Goal: Complete application form: Complete application form

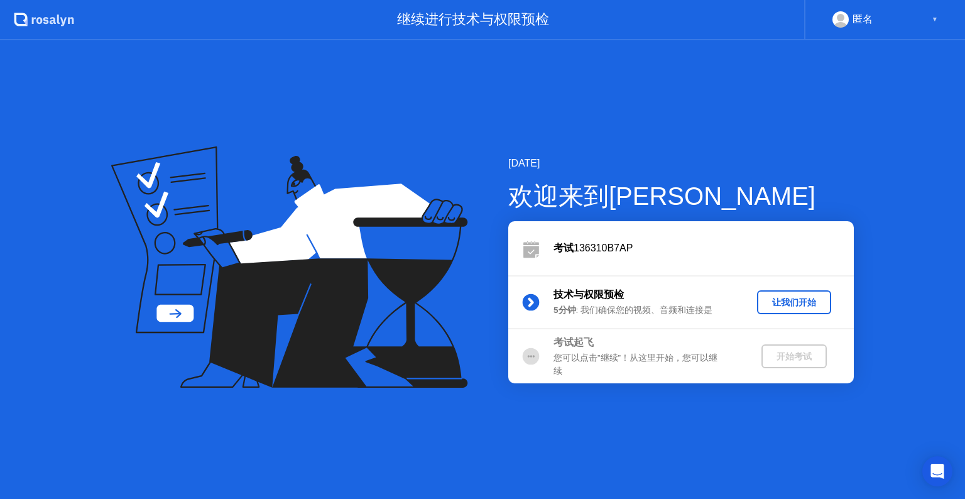
click at [772, 308] on div "让我们开始" at bounding box center [794, 302] width 64 height 12
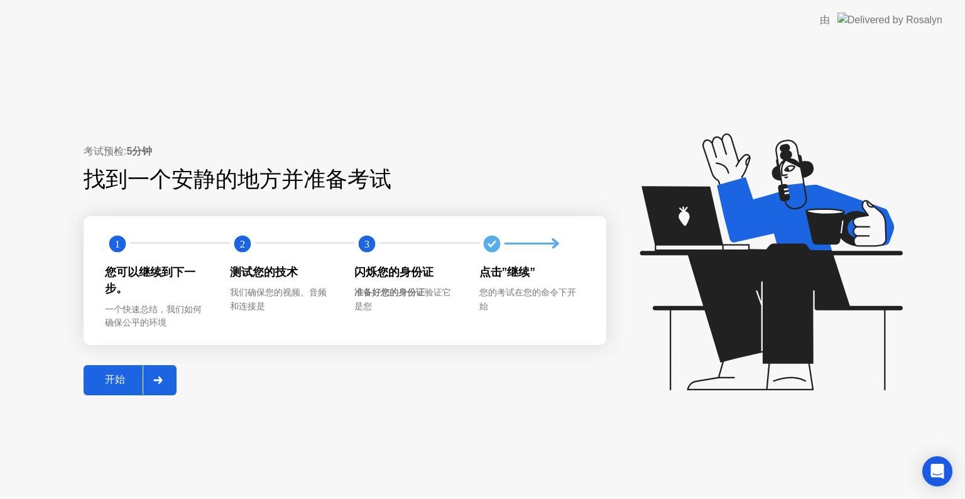
click at [111, 385] on div "开始" at bounding box center [114, 379] width 55 height 13
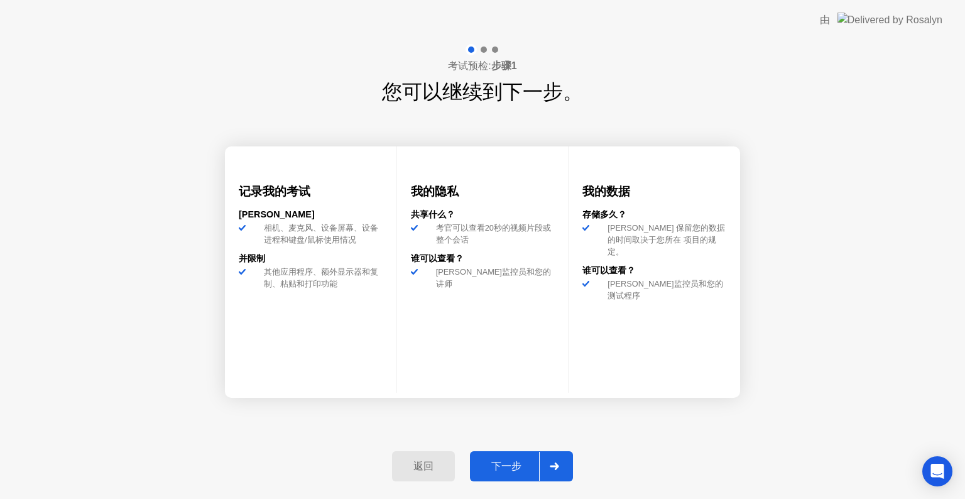
click at [502, 465] on div "下一步" at bounding box center [505, 466] width 65 height 13
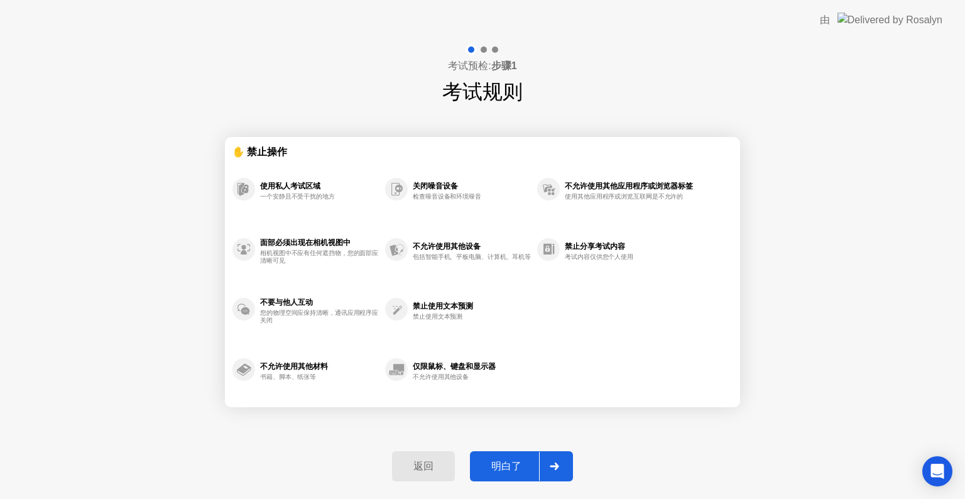
click at [502, 465] on div "明白了" at bounding box center [505, 466] width 65 height 13
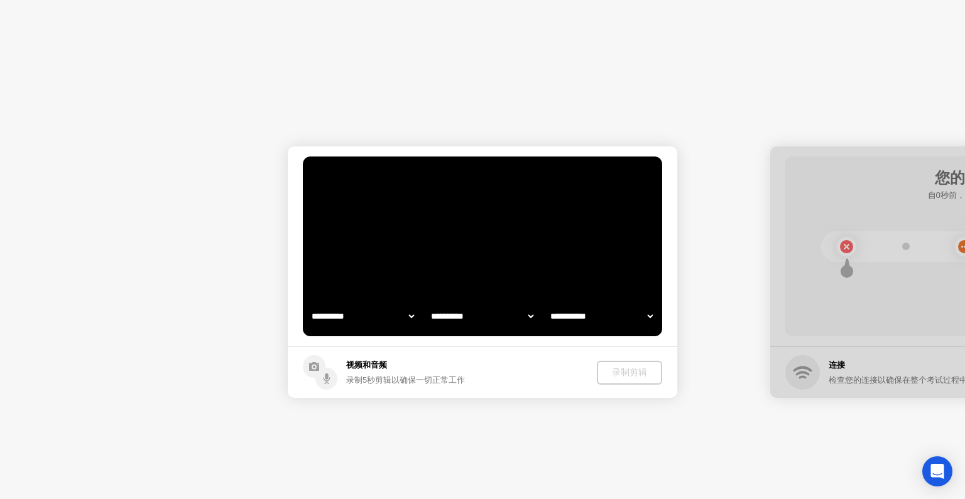
select select "**********"
select select "*******"
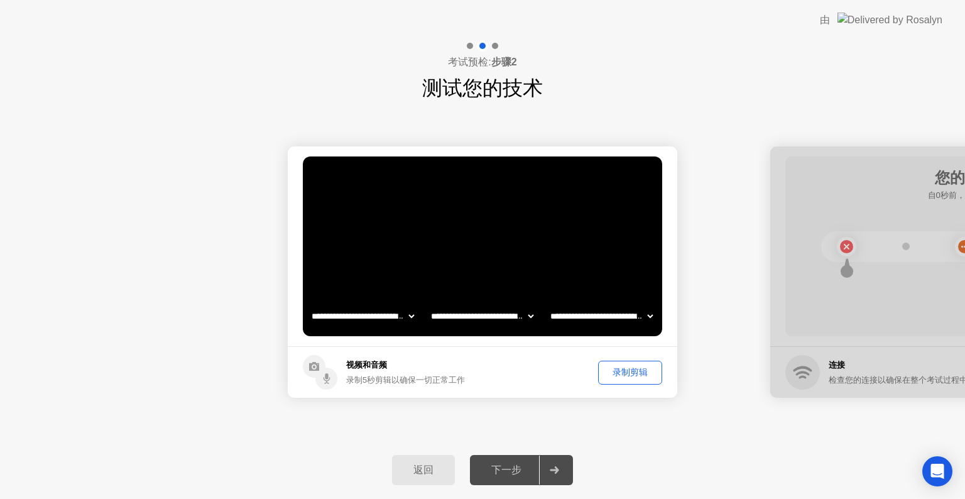
click at [630, 371] on div "录制剪辑" at bounding box center [629, 372] width 55 height 12
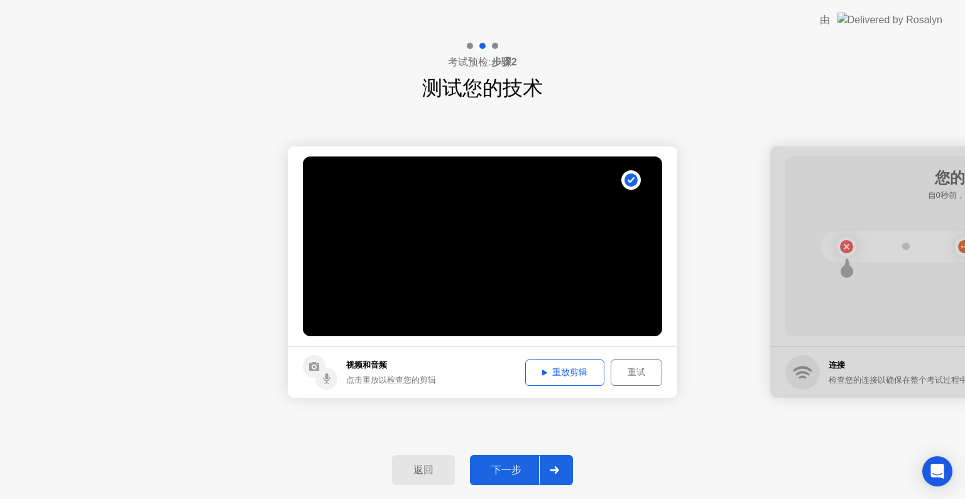
click at [506, 465] on div "下一步" at bounding box center [505, 469] width 65 height 13
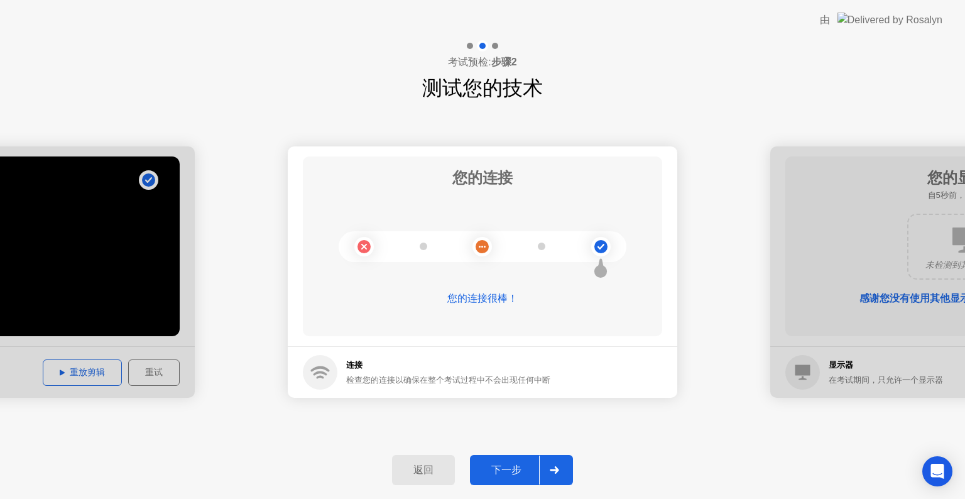
click at [507, 463] on div "下一步" at bounding box center [505, 469] width 65 height 13
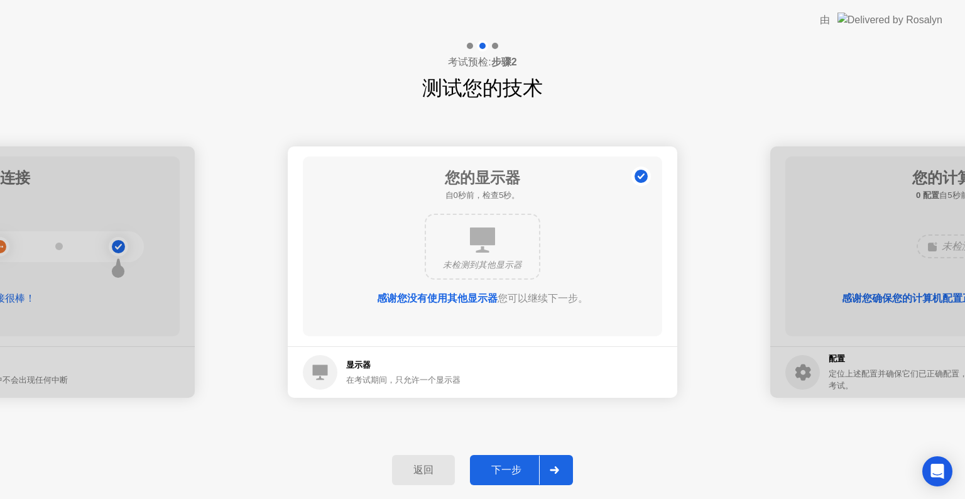
click at [507, 463] on div "下一步" at bounding box center [505, 469] width 65 height 13
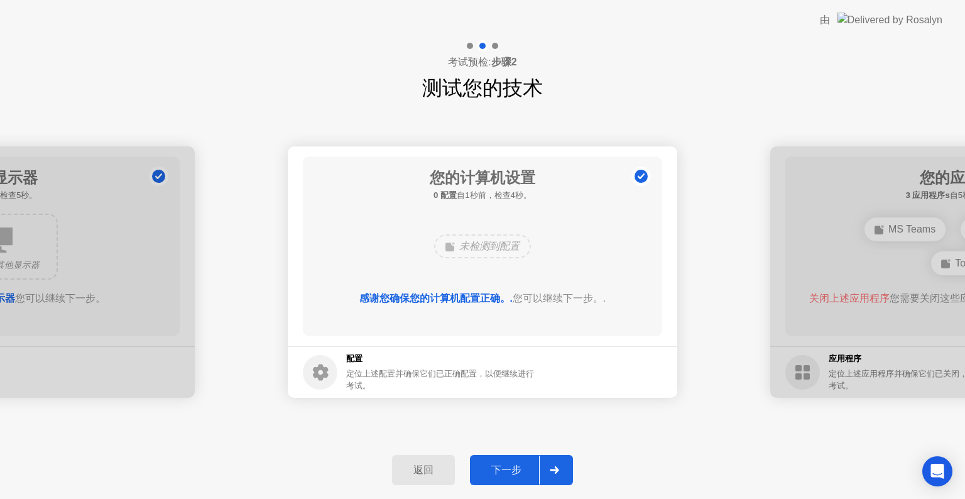
click at [507, 463] on div "下一步" at bounding box center [505, 469] width 65 height 13
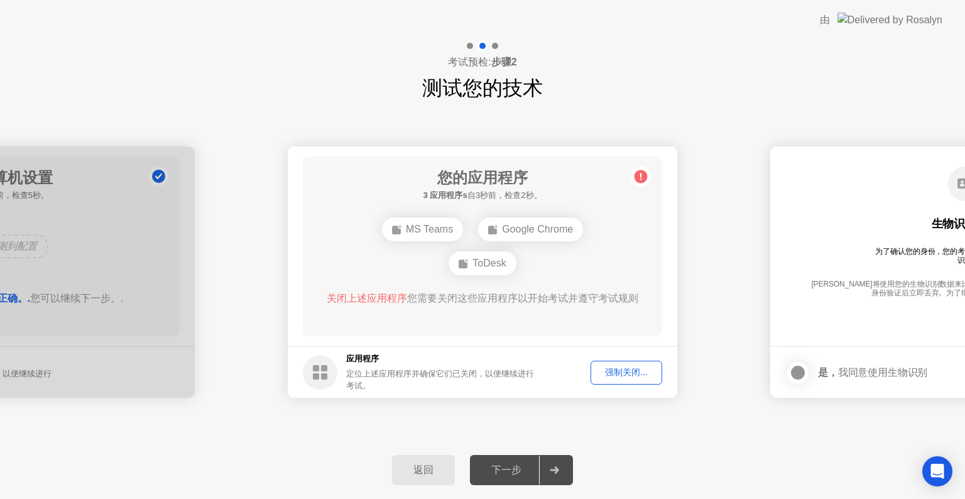
click at [604, 374] on div "强制关闭..." at bounding box center [626, 372] width 63 height 12
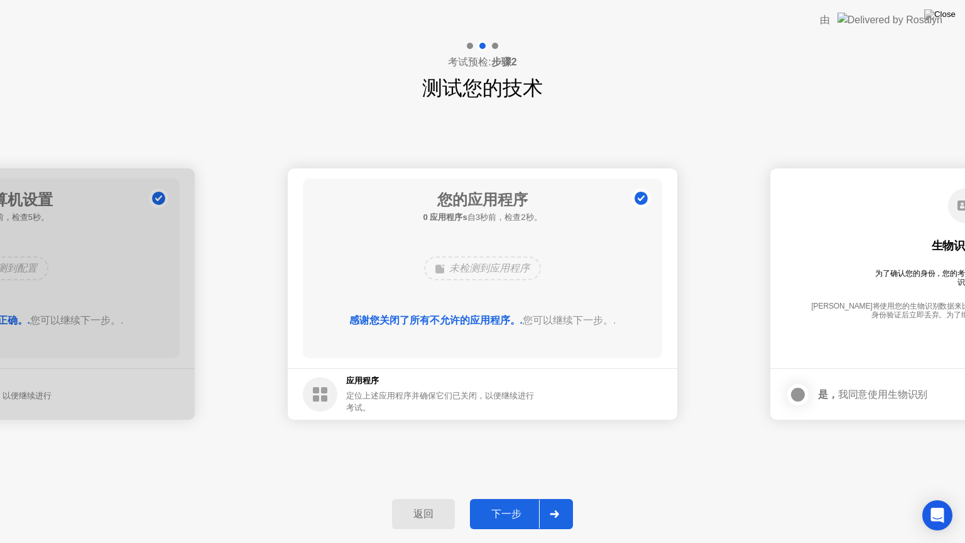
click at [505, 498] on div "下一步" at bounding box center [505, 513] width 65 height 13
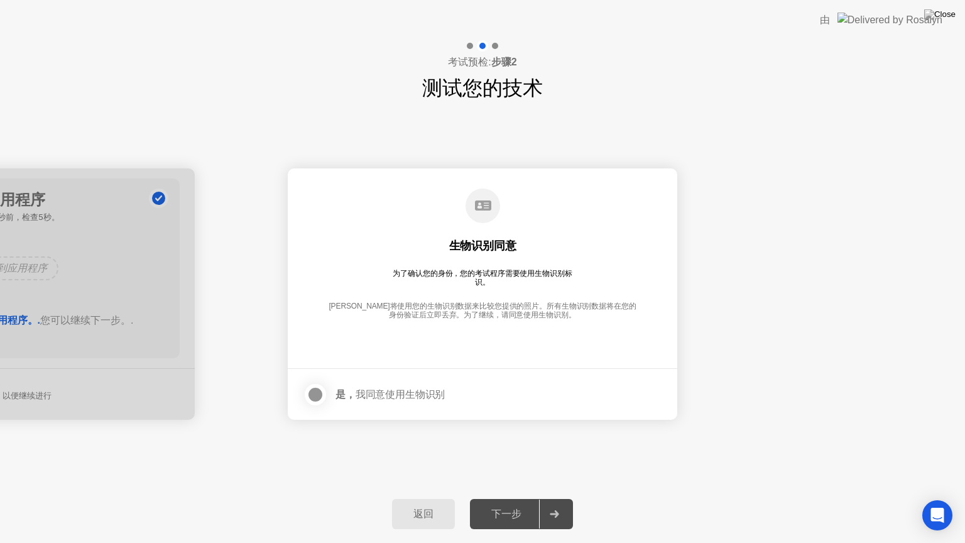
click at [317, 393] on div at bounding box center [315, 394] width 15 height 15
click at [491, 498] on div "下一步" at bounding box center [505, 513] width 65 height 13
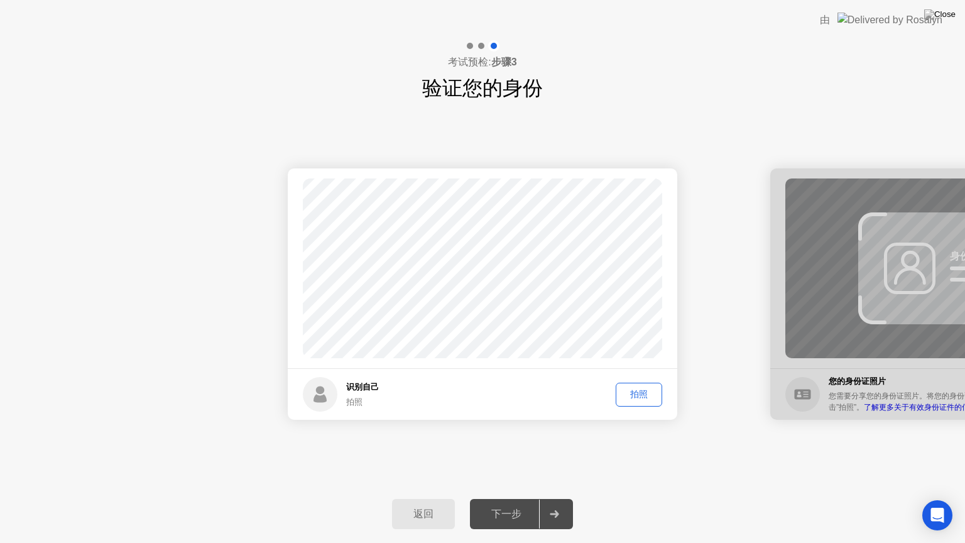
click at [491, 498] on div "下一步" at bounding box center [505, 513] width 65 height 13
click at [507, 498] on div "下一步" at bounding box center [505, 513] width 65 height 13
click at [646, 391] on div "拍照" at bounding box center [639, 394] width 38 height 12
click at [522, 498] on div "下一步" at bounding box center [505, 513] width 65 height 13
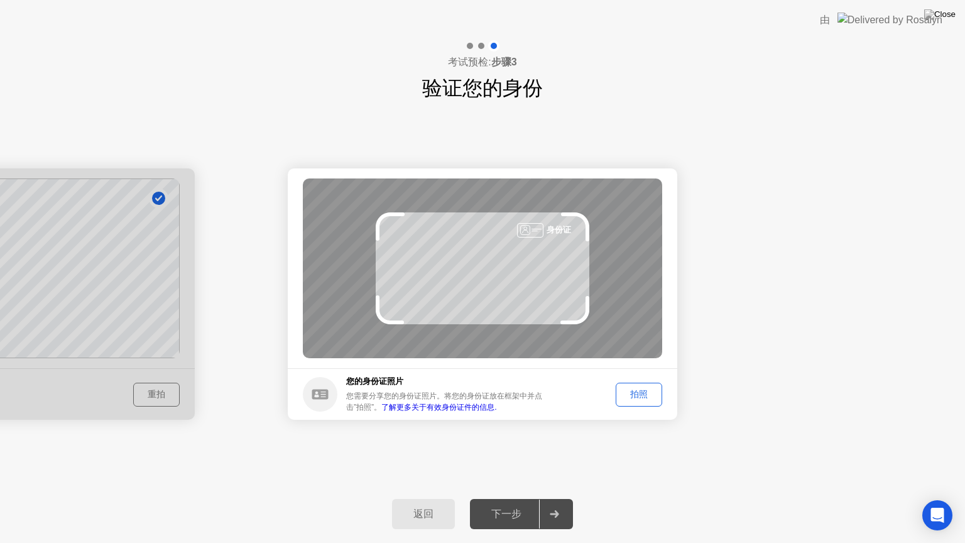
click at [641, 389] on div "拍照" at bounding box center [639, 394] width 38 height 12
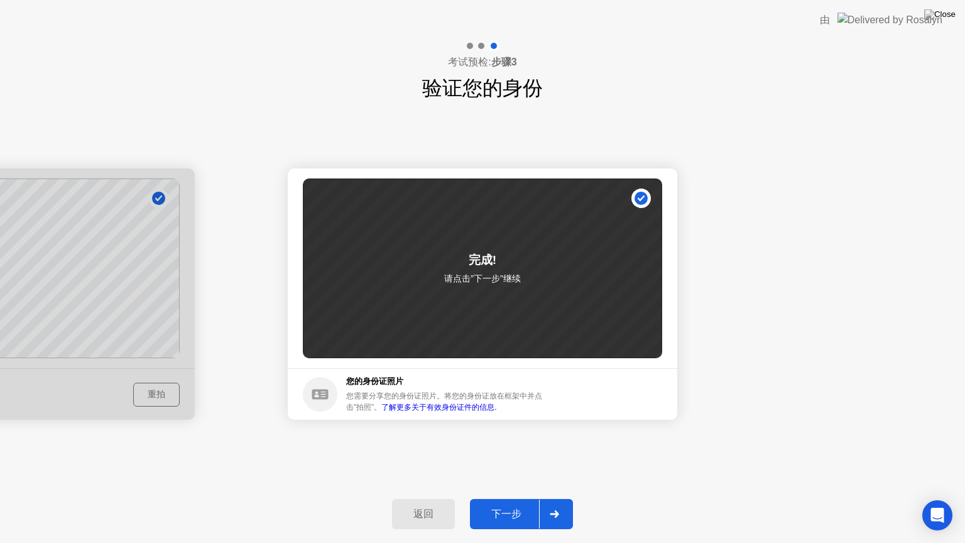
click at [504, 498] on div "下一步" at bounding box center [505, 513] width 65 height 13
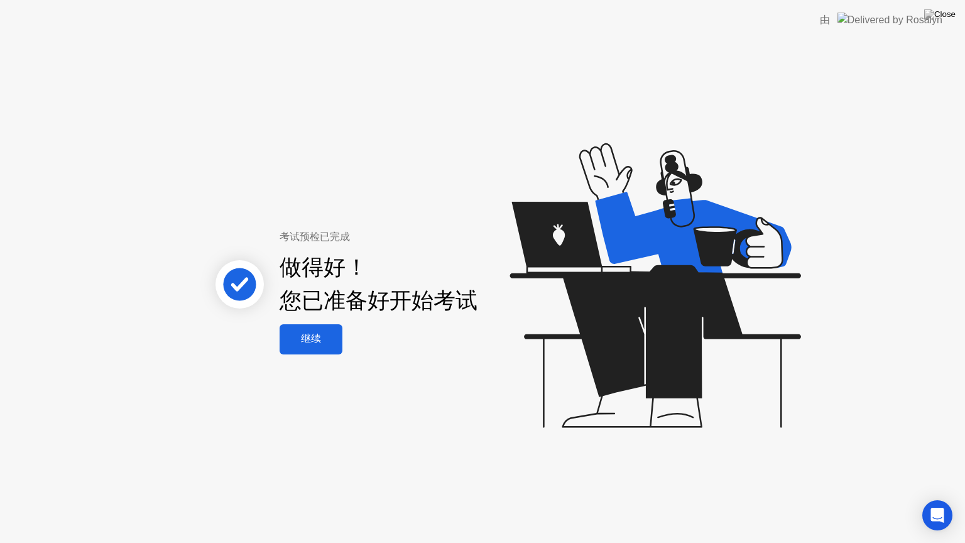
click at [308, 332] on div "继续" at bounding box center [310, 338] width 55 height 13
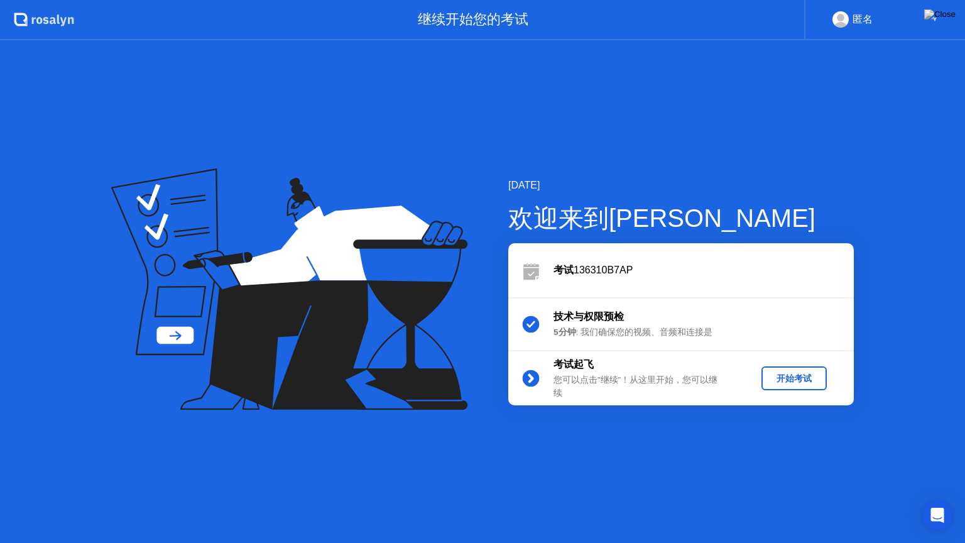
click at [793, 377] on div "开始考试" at bounding box center [793, 378] width 55 height 12
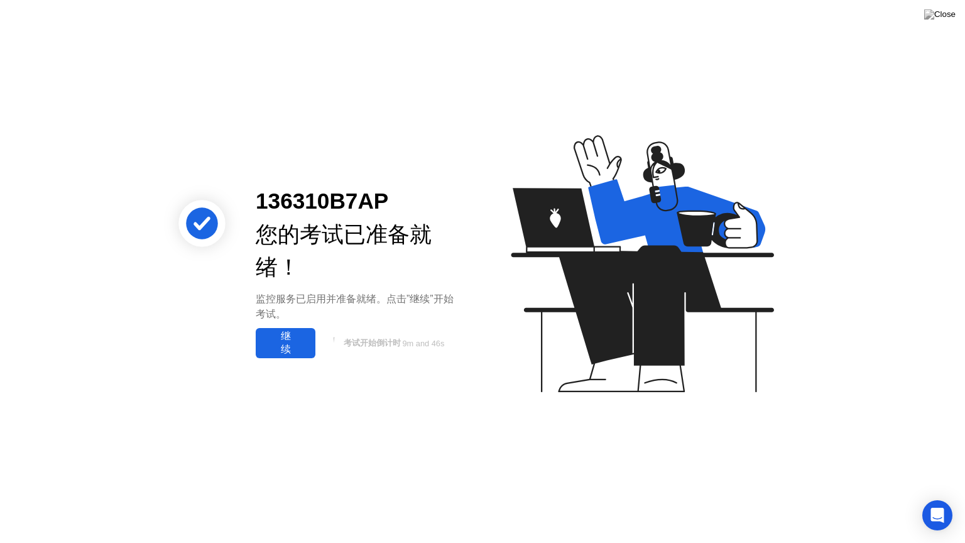
click at [291, 336] on div "继续" at bounding box center [285, 343] width 52 height 26
